Goal: Find specific page/section: Find specific page/section

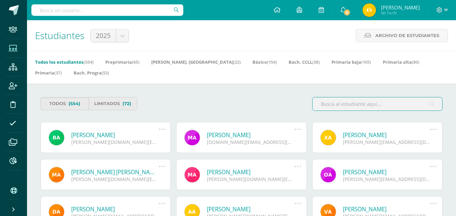
click at [111, 11] on input "text" at bounding box center [107, 9] width 152 height 11
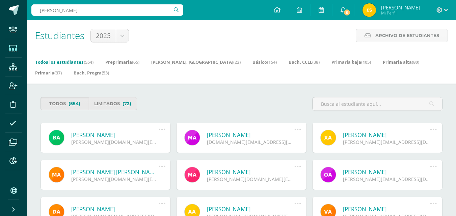
type input "carlos herrera"
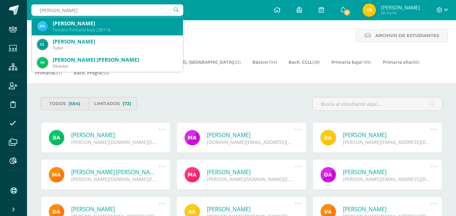
click at [111, 24] on div "Carlos René Herrera Hernandez" at bounding box center [115, 23] width 125 height 7
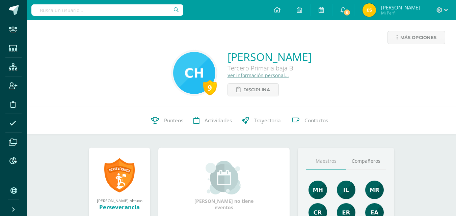
click at [318, 119] on span "Contactos" at bounding box center [317, 120] width 24 height 7
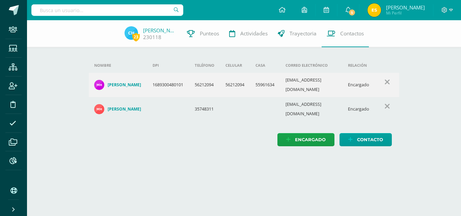
click at [99, 8] on input "text" at bounding box center [107, 9] width 152 height 11
click at [162, 32] on link "[PERSON_NAME]" at bounding box center [160, 30] width 34 height 7
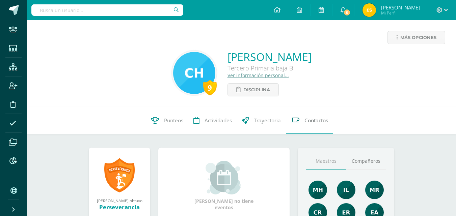
click at [298, 118] on icon at bounding box center [295, 120] width 8 height 7
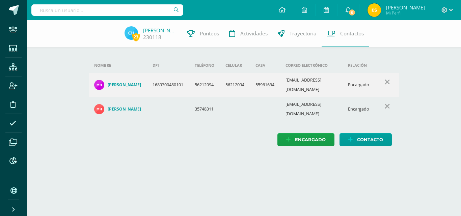
click at [121, 11] on input "text" at bounding box center [107, 9] width 152 height 11
type input "c"
type input "os"
